Goal: Communication & Community: Connect with others

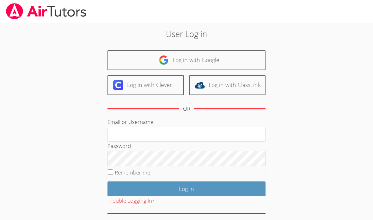
click at [188, 138] on input "Email or Username" at bounding box center [187, 134] width 158 height 15
click at [174, 138] on input "Email or Username" at bounding box center [187, 134] width 158 height 15
click at [176, 139] on input "Email or Username" at bounding box center [187, 134] width 158 height 15
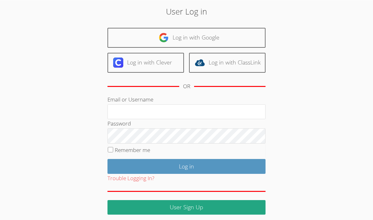
scroll to position [25, 0]
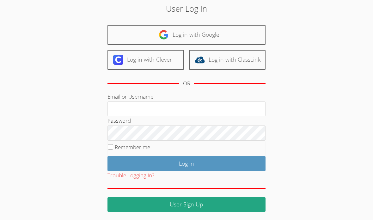
click at [191, 108] on input "Email or Username" at bounding box center [187, 108] width 158 height 15
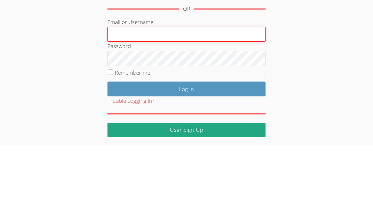
click at [146, 101] on input "Email or Username" at bounding box center [187, 108] width 158 height 15
paste input "reym"
type input "reym"
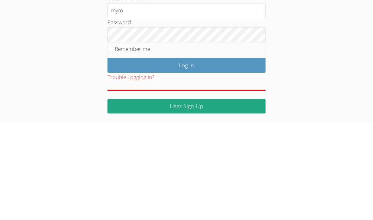
click at [109, 144] on input "Remember me" at bounding box center [110, 146] width 5 height 5
checkbox input "true"
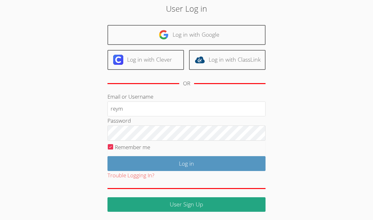
click at [212, 163] on input "Log in" at bounding box center [187, 163] width 158 height 15
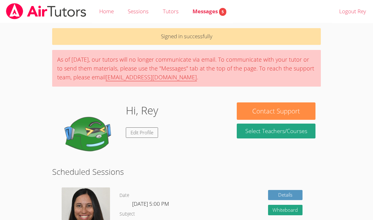
click at [210, 16] on link "Messages 5" at bounding box center [210, 11] width 48 height 23
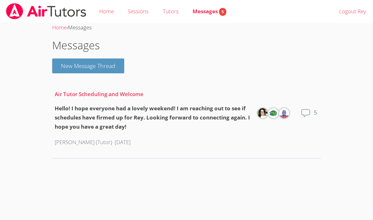
click at [106, 68] on button "New Message Thread" at bounding box center [88, 65] width 72 height 15
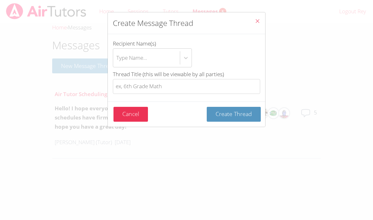
click at [141, 116] on button "Cancel" at bounding box center [131, 114] width 34 height 15
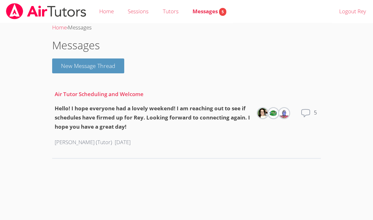
click at [108, 13] on link "Home" at bounding box center [106, 11] width 28 height 23
